Goal: Check status

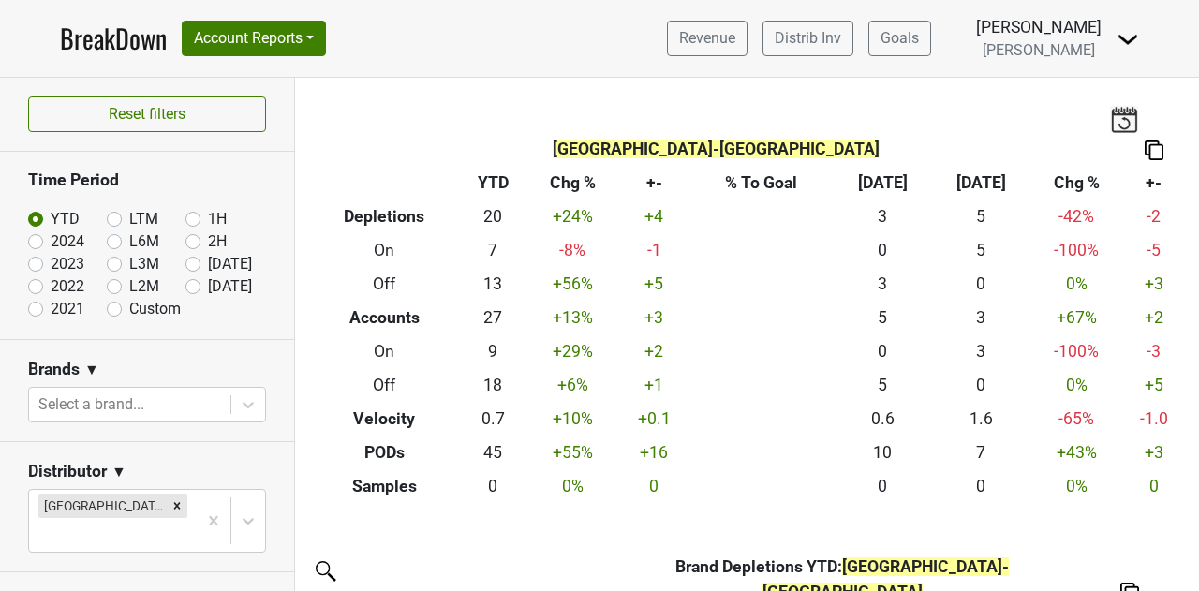
click at [567, 85] on div "High Road-IL Breakdown Type YTD Chg % +- % To Goal Sep ‘[DATE] Chg % +- Depleti…" at bounding box center [747, 290] width 904 height 425
click at [51, 243] on label "2024" at bounding box center [68, 241] width 34 height 22
click at [41, 243] on input "2024" at bounding box center [65, 239] width 75 height 19
radio input "true"
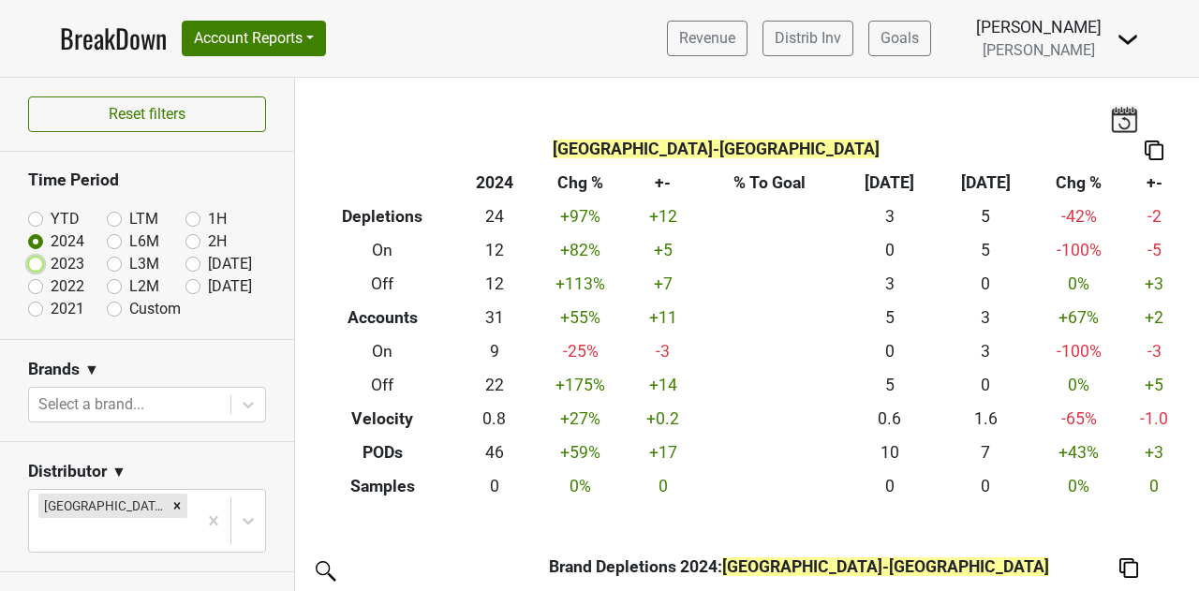
click at [43, 262] on input "2023" at bounding box center [65, 262] width 75 height 19
radio input "true"
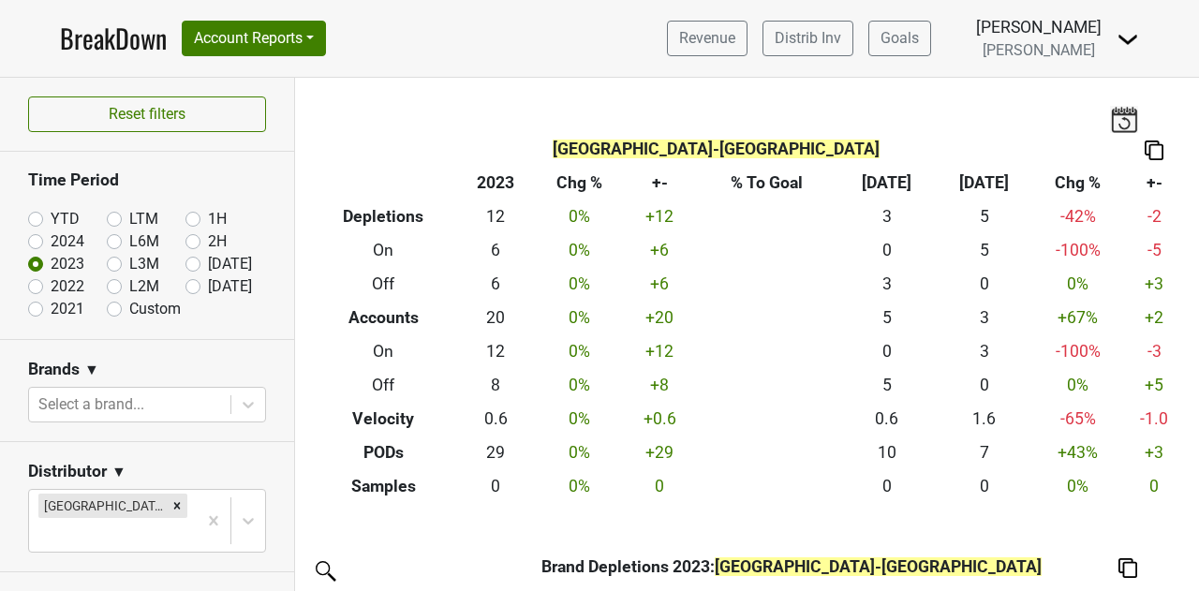
click at [51, 284] on label "2022" at bounding box center [68, 286] width 34 height 22
click at [40, 284] on input "2022" at bounding box center [65, 284] width 75 height 19
radio input "true"
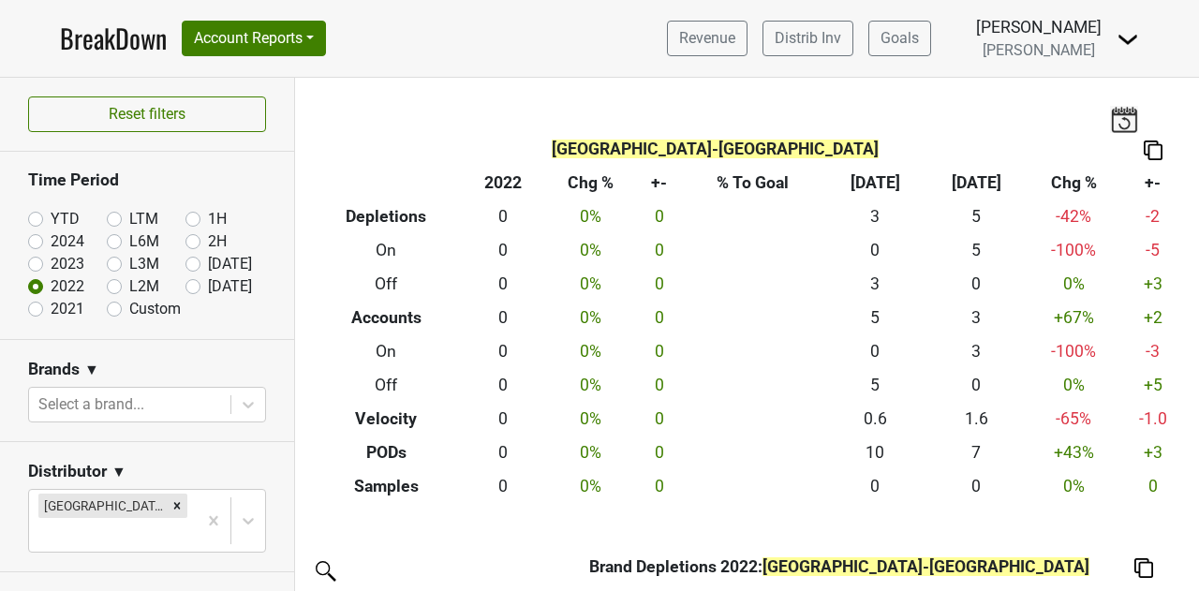
click at [51, 302] on label "2021" at bounding box center [68, 309] width 34 height 22
click at [36, 302] on input "2021" at bounding box center [65, 307] width 75 height 19
radio input "true"
click at [43, 253] on input "2023" at bounding box center [65, 262] width 75 height 19
radio input "true"
